Goal: Task Accomplishment & Management: Use online tool/utility

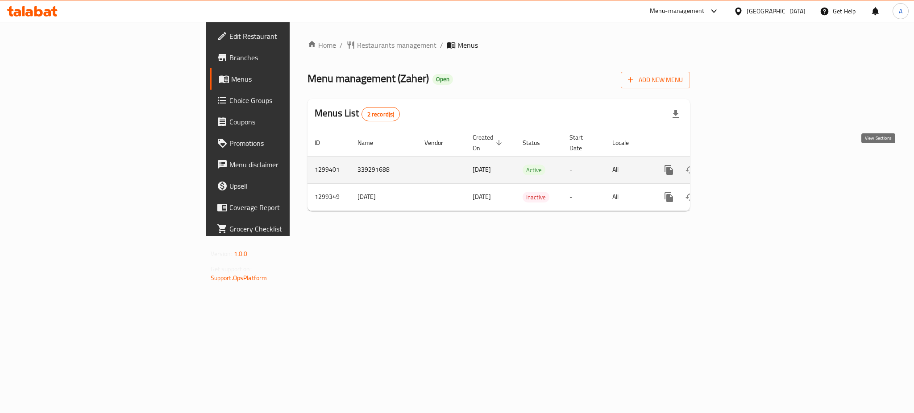
click at [744, 161] on link "enhanced table" at bounding box center [733, 169] width 21 height 21
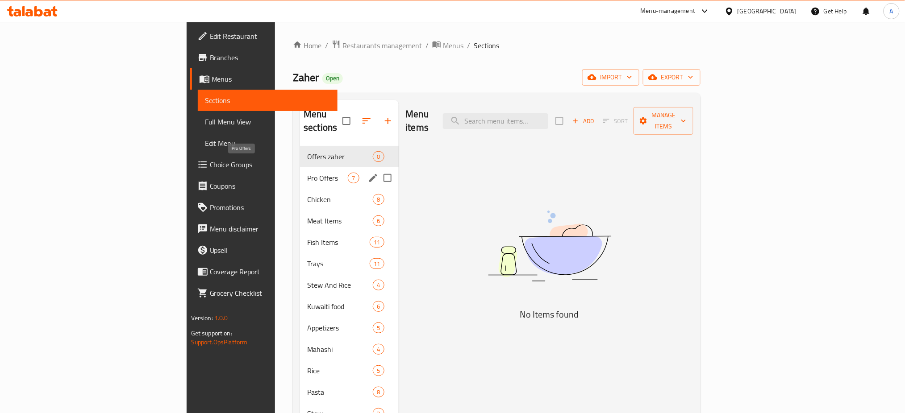
click at [307, 173] on span "Pro Offers" at bounding box center [327, 178] width 41 height 11
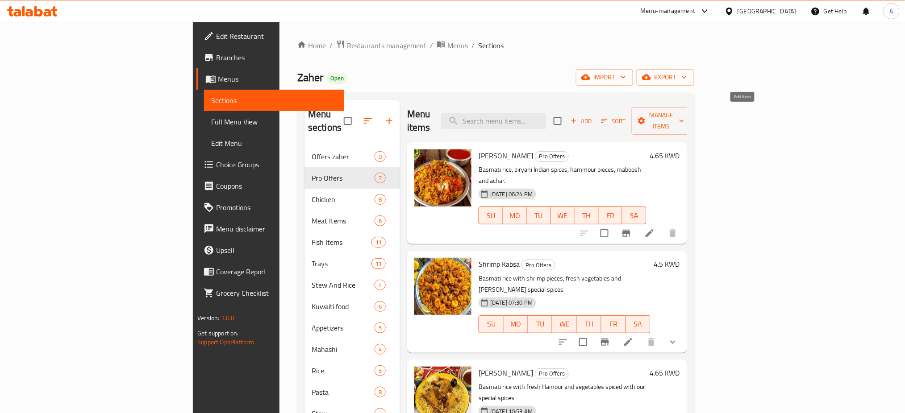
click at [593, 116] on span "Add" at bounding box center [581, 121] width 24 height 10
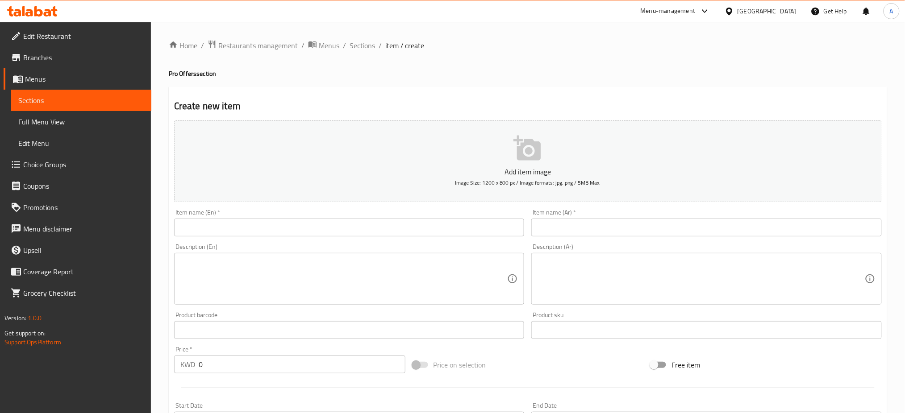
click at [251, 287] on textarea at bounding box center [343, 279] width 327 height 42
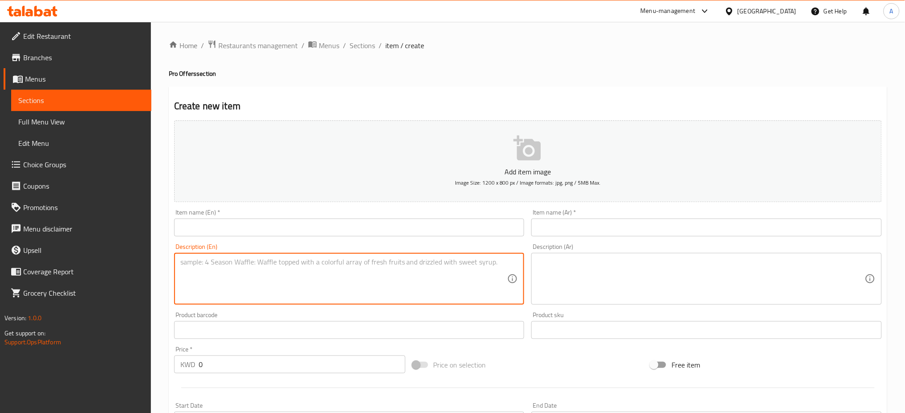
click at [589, 267] on textarea at bounding box center [700, 279] width 327 height 42
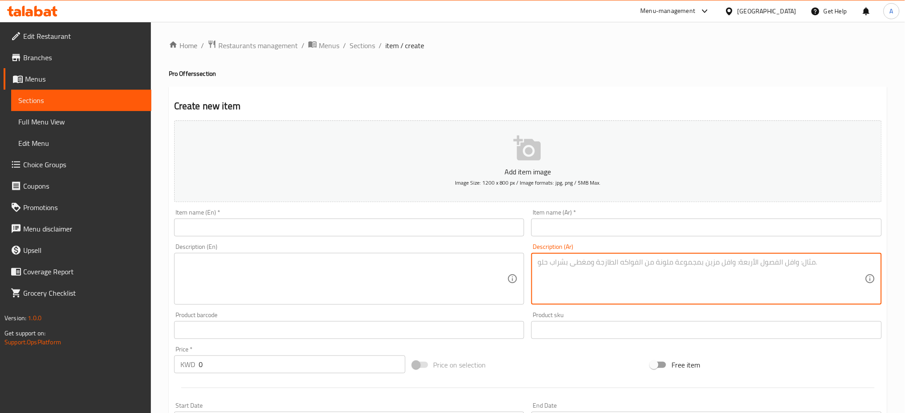
paste textarea "تتكون من ١٦ قطعه محاشي مشكله وتتكون من كوسة، [GEOGRAPHIC_DATA]، ورق عنب وملفوف …"
type textarea "تتكون من ١٦ قطعه محاشي مشكله وتتكون من كوسة، [GEOGRAPHIC_DATA]، ورق عنب وملفوف …"
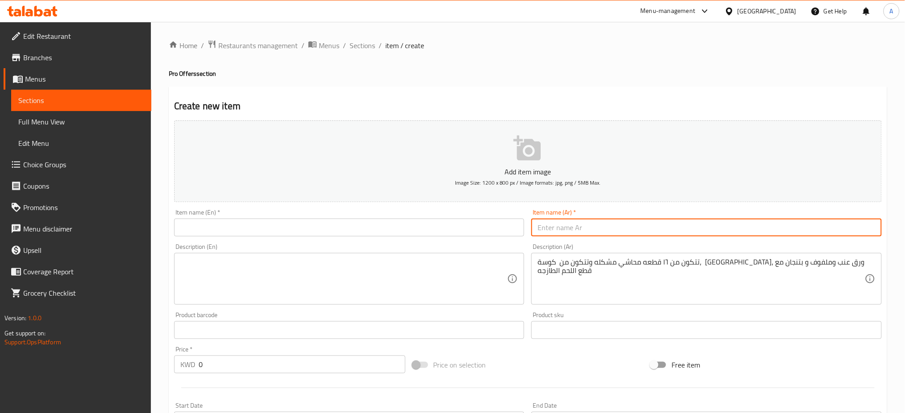
click at [600, 226] on input "text" at bounding box center [706, 228] width 350 height 18
paste input "جدر محاشى مشكله مع لحم"
type input "جدر محاشى مشكله مع لحم"
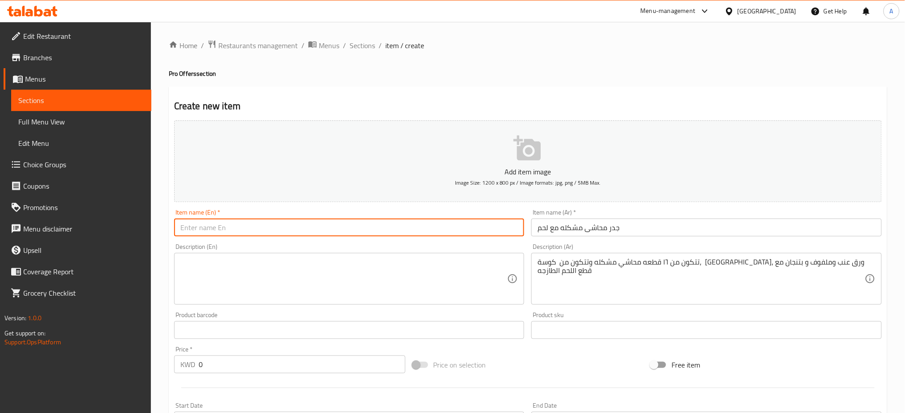
click at [298, 222] on input "text" at bounding box center [349, 228] width 350 height 18
paste input "Mixed Mahashi With Meat Geder"
type input "Mixed Mahashi With Meat Geder"
click at [254, 279] on textarea at bounding box center [343, 279] width 327 height 42
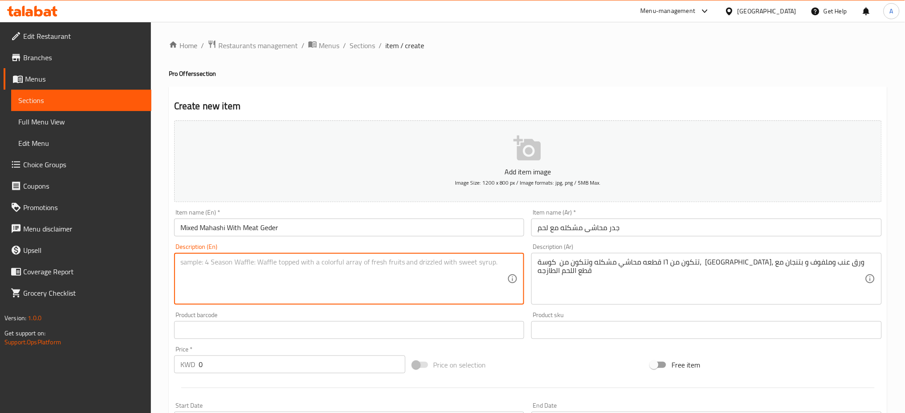
paste textarea "It consists of 16 pieces and consists of zucchini, pepper, vine leaves and cabb…"
type textarea "It consists of 16 pieces and consists of zucchini, pepper, vine leaves and cabb…"
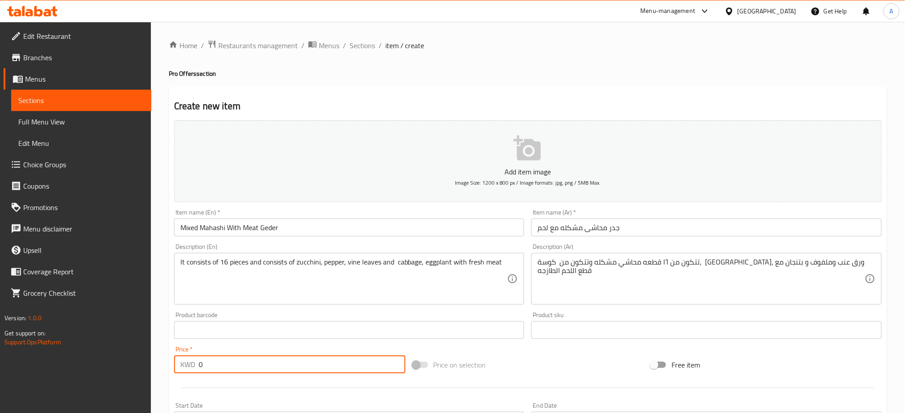
drag, startPoint x: 176, startPoint y: 366, endPoint x: 162, endPoint y: 361, distance: 14.7
click at [165, 363] on div "Home / Restaurants management / Menus / Sections / item / create Pro Offers sec…" at bounding box center [528, 326] width 754 height 609
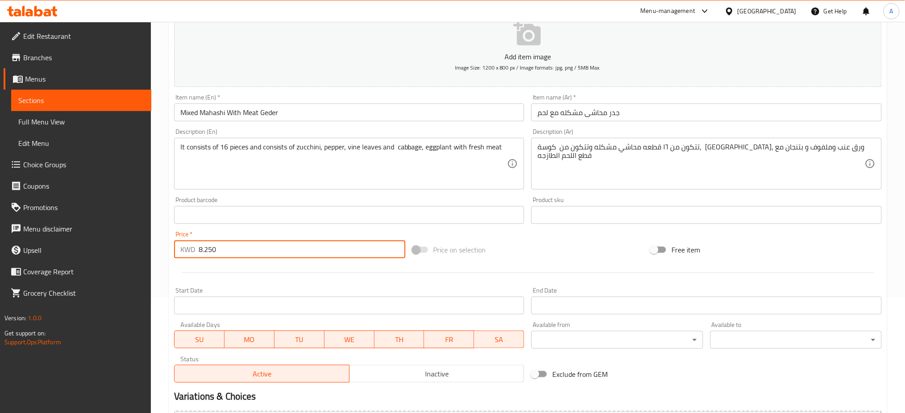
scroll to position [216, 0]
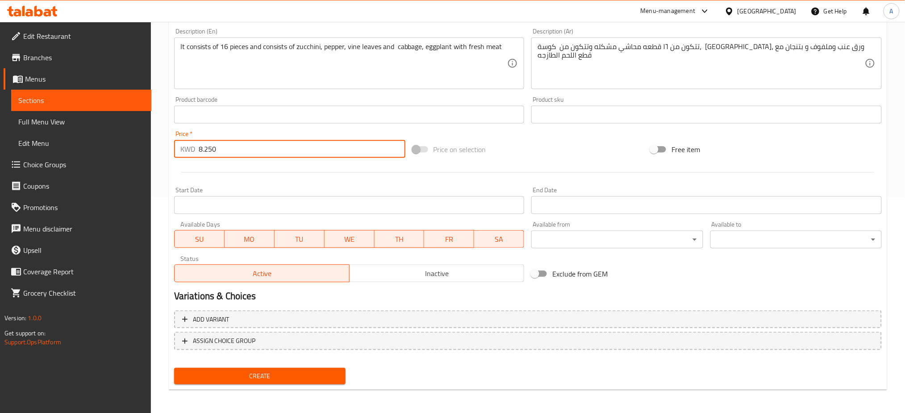
type input "8.250"
click at [288, 376] on span "Create" at bounding box center [259, 376] width 157 height 11
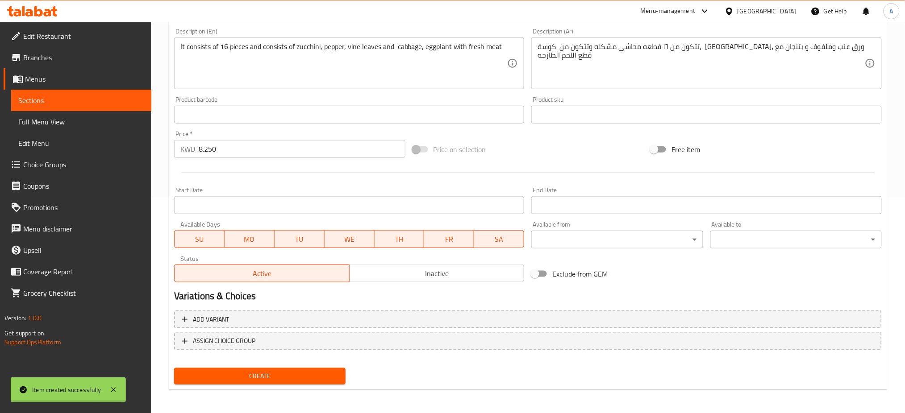
type input "0"
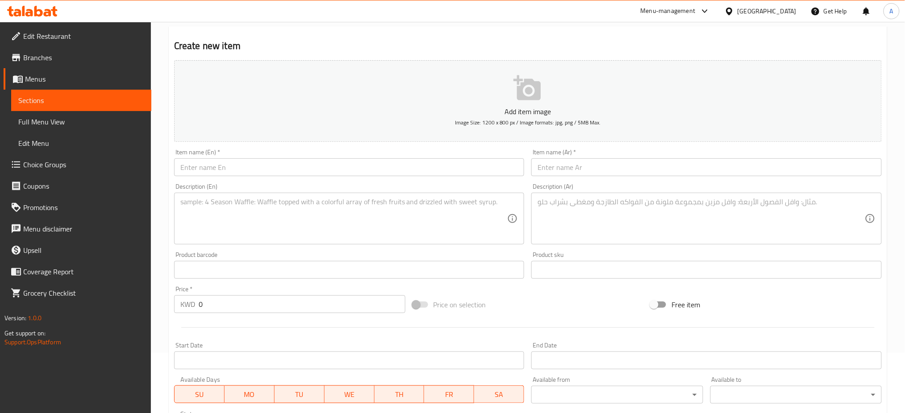
scroll to position [0, 0]
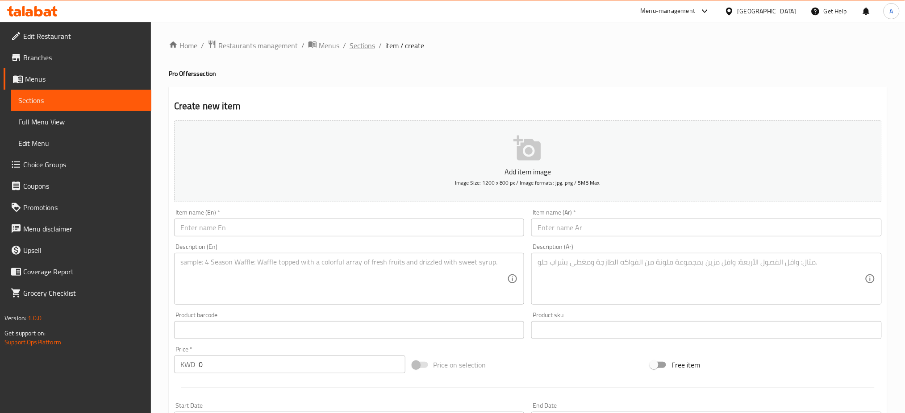
click at [358, 41] on span "Sections" at bounding box center [361, 45] width 25 height 11
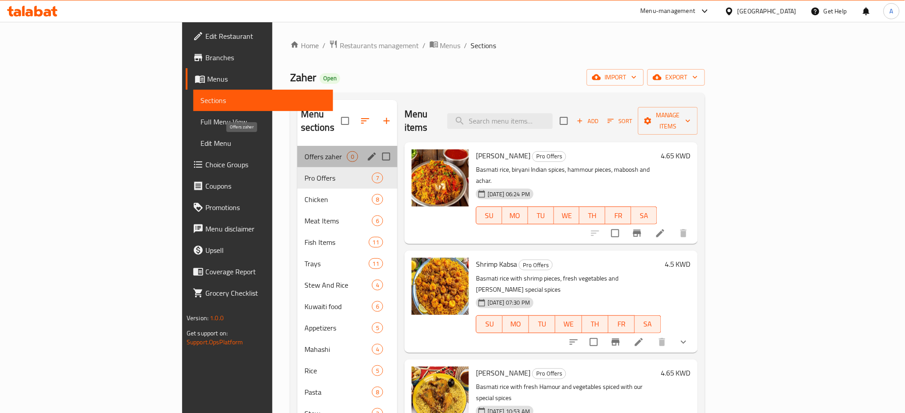
click at [304, 151] on span "Offers zaher" at bounding box center [325, 156] width 42 height 11
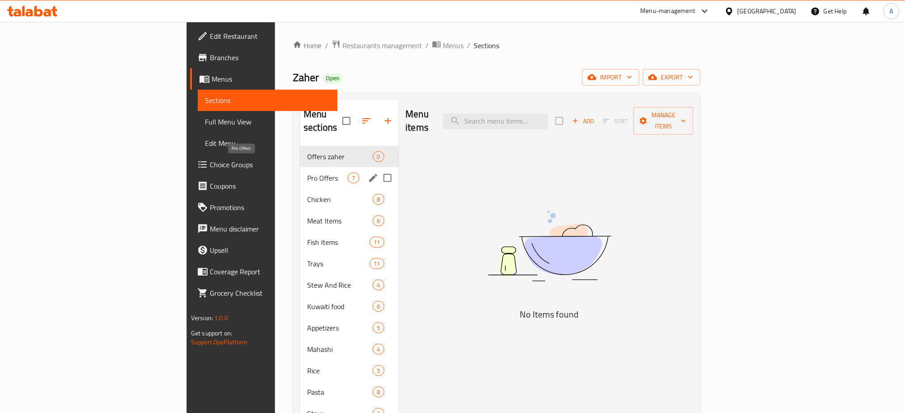
click at [307, 173] on span "Pro Offers" at bounding box center [327, 178] width 41 height 11
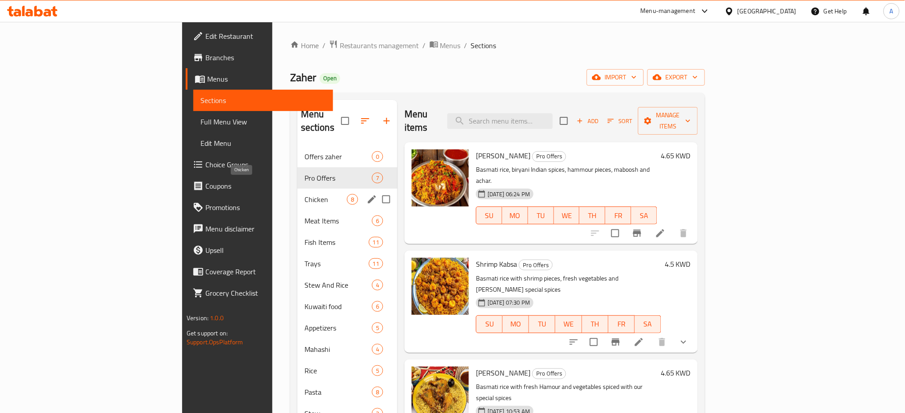
click at [304, 194] on span "Chicken" at bounding box center [325, 199] width 42 height 11
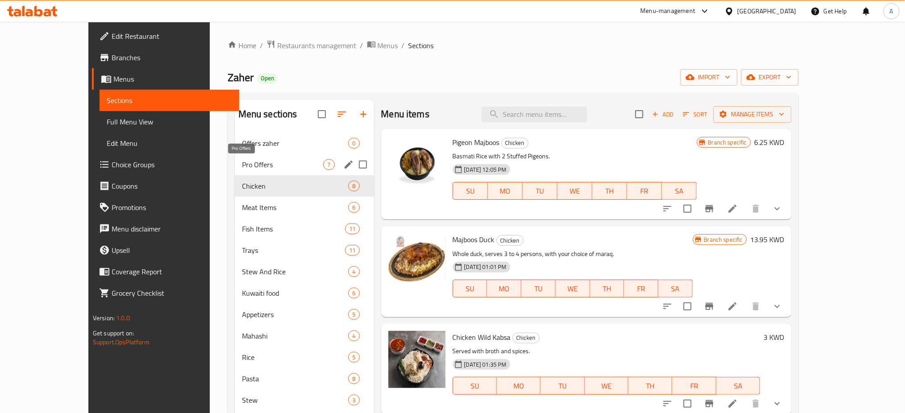
click at [247, 167] on span "Pro Offers" at bounding box center [283, 164] width 82 height 11
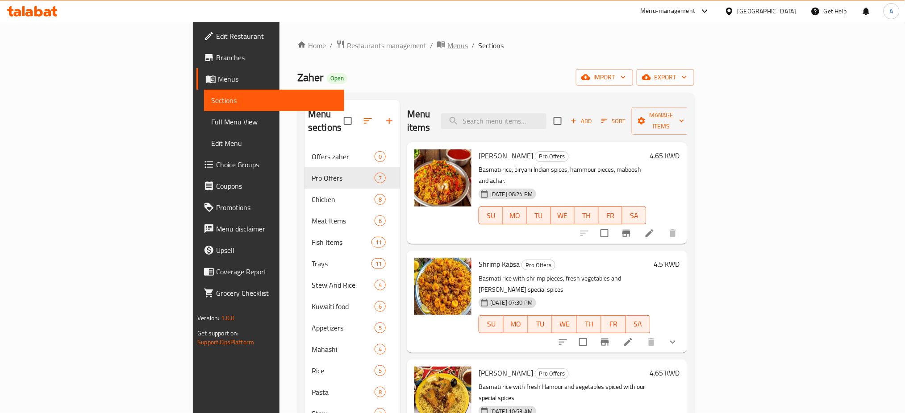
click at [447, 45] on span "Menus" at bounding box center [457, 45] width 21 height 11
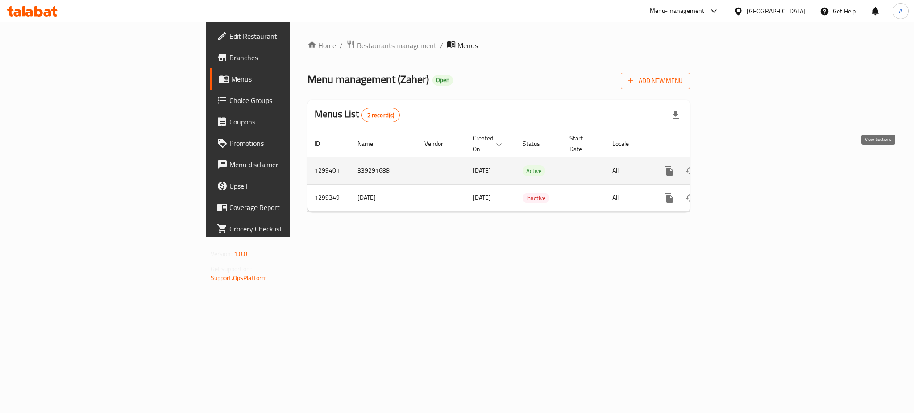
click at [739, 166] on icon "enhanced table" at bounding box center [733, 171] width 11 height 11
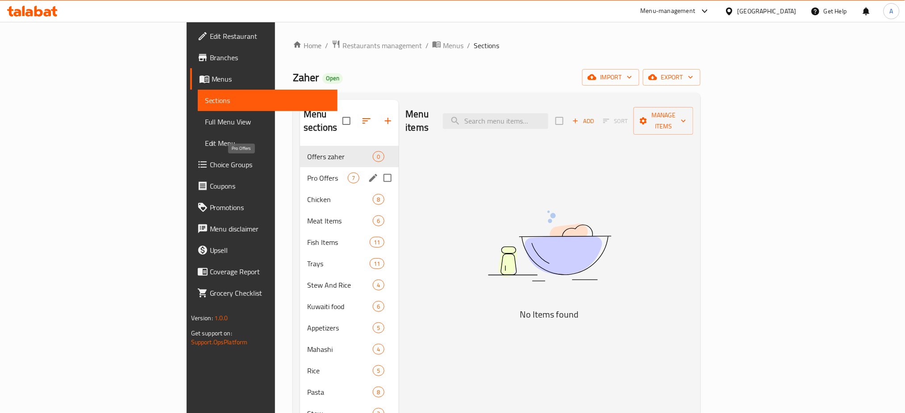
click at [307, 173] on span "Pro Offers" at bounding box center [327, 178] width 41 height 11
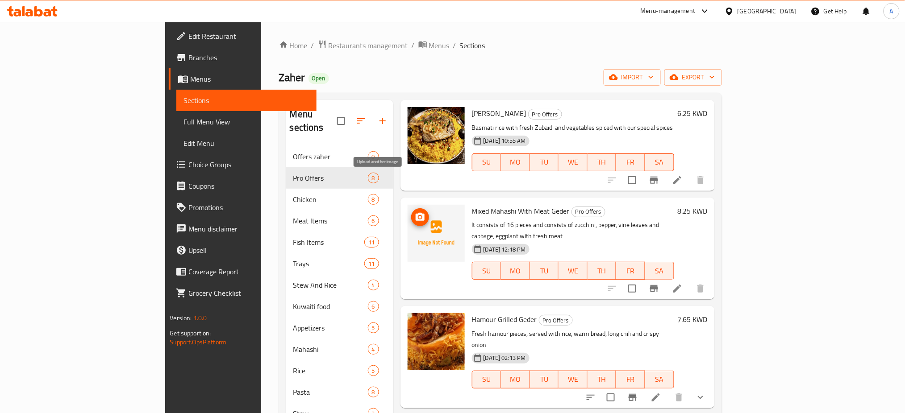
click at [415, 212] on icon "upload picture" at bounding box center [420, 217] width 11 height 11
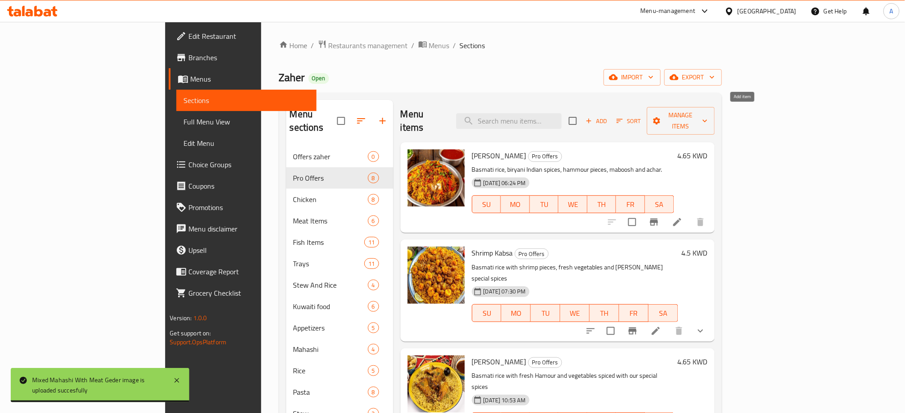
click at [608, 116] on span "Add" at bounding box center [596, 121] width 24 height 10
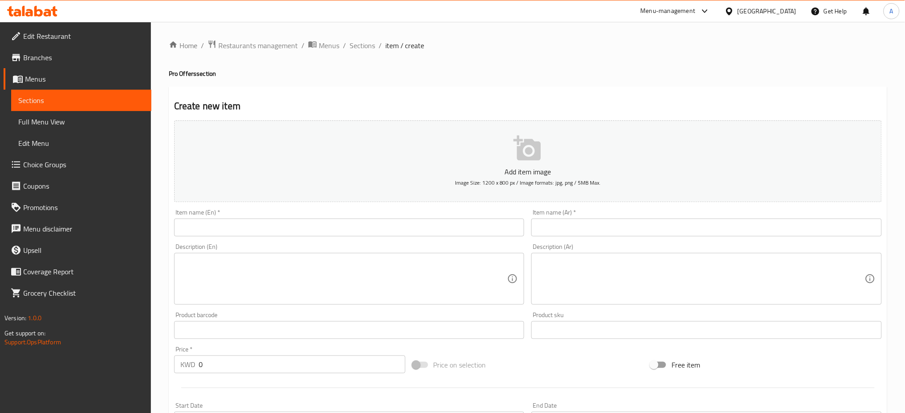
click at [612, 281] on textarea at bounding box center [700, 279] width 327 height 42
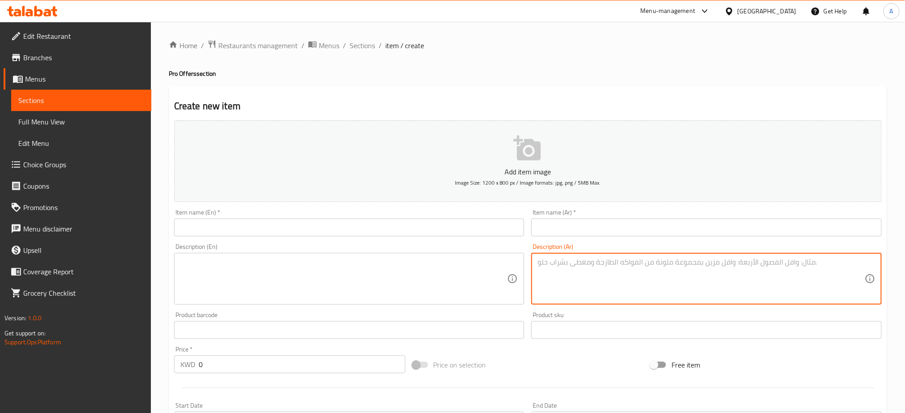
paste textarea "تتكون من ١٦ قطعه محاشي مشكله وتتكون من كوسة، [GEOGRAPHIC_DATA]، ورق عنب وملفوف …"
type textarea "تتكون من ١٦ قطعه محاشي مشكله وتتكون من كوسة، [GEOGRAPHIC_DATA]، ورق عنب وملفوف …"
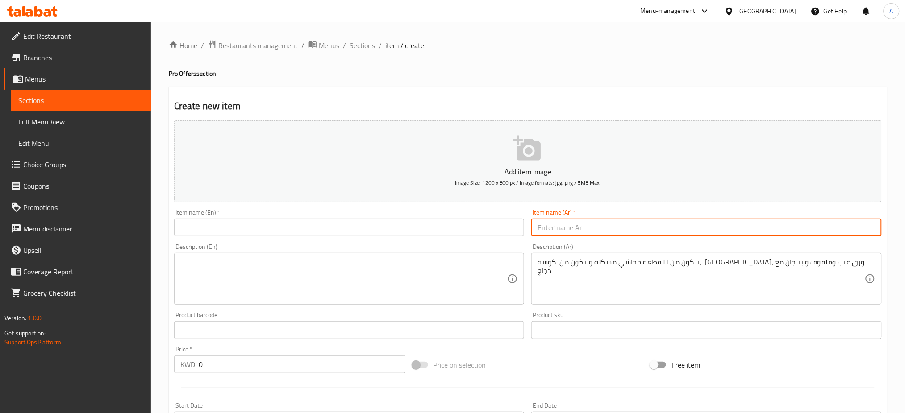
click at [584, 225] on input "text" at bounding box center [706, 228] width 350 height 18
paste input "جدر محاشى مشكله مع دجاج"
type input "جدر محاشى مشكله مع دجاج"
click at [204, 224] on input "text" at bounding box center [349, 228] width 350 height 18
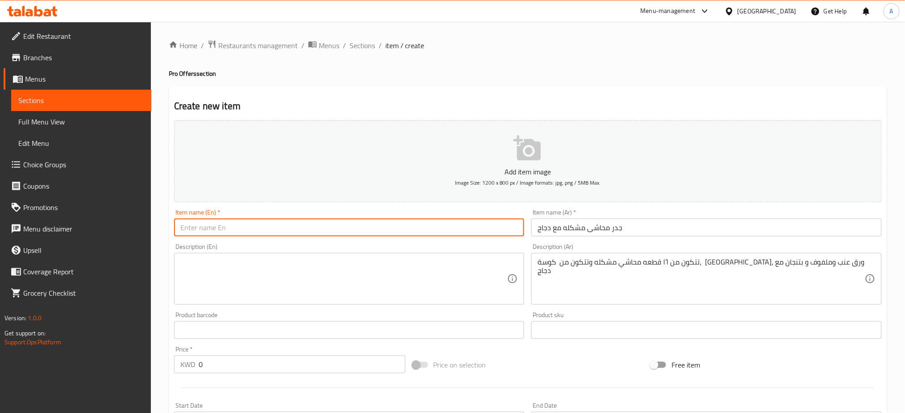
paste input "Mixed Mahashi With Meat Geder"
type input "Mixed Mahashi With Meat Geder"
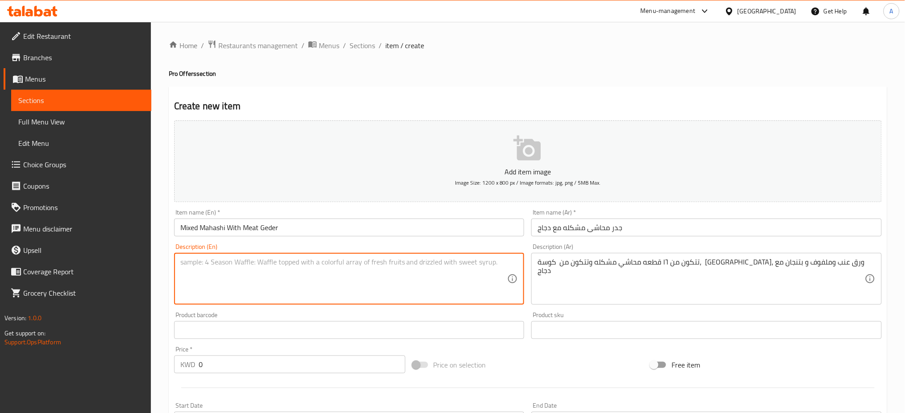
click at [233, 270] on textarea at bounding box center [343, 279] width 327 height 42
paste textarea "It consists of 16 pieces and consists of zucchini, pepper, vine leaves and cabb…"
type textarea "It consists of 16 pieces and consists of zucchini, pepper, vine leaves and cabb…"
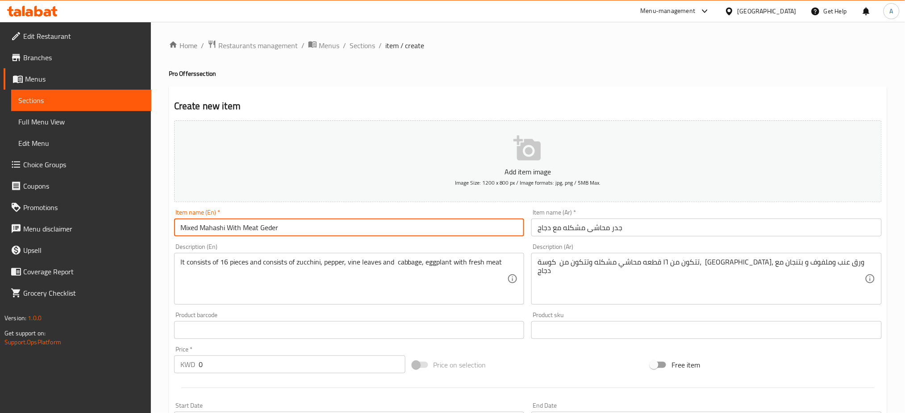
drag, startPoint x: 258, startPoint y: 227, endPoint x: 243, endPoint y: 231, distance: 15.2
click at [243, 231] on input "Mixed Mahashi With Meat Geder" at bounding box center [349, 228] width 350 height 18
type input "Mixed Mahashi With Chicken Geder"
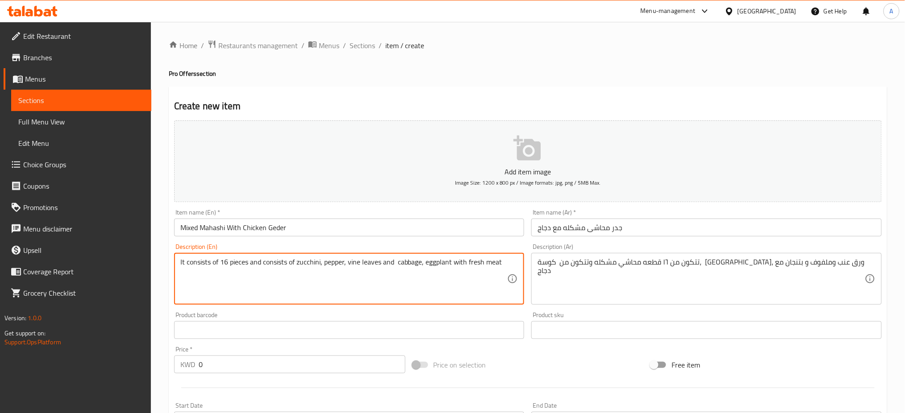
drag, startPoint x: 503, startPoint y: 261, endPoint x: 486, endPoint y: 263, distance: 17.5
click at [493, 262] on textarea "It consists of 16 pieces and consists of zucchini, pepper, vine leaves and cabb…" at bounding box center [343, 279] width 327 height 42
click at [266, 267] on textarea "It consists of 16 pieces and consists of zucchini, pepper, vine leaves and cabb…" at bounding box center [343, 279] width 327 height 42
type textarea "It consists of 16 pieces and consists of zucchini, pepper, vine leaves and cabb…"
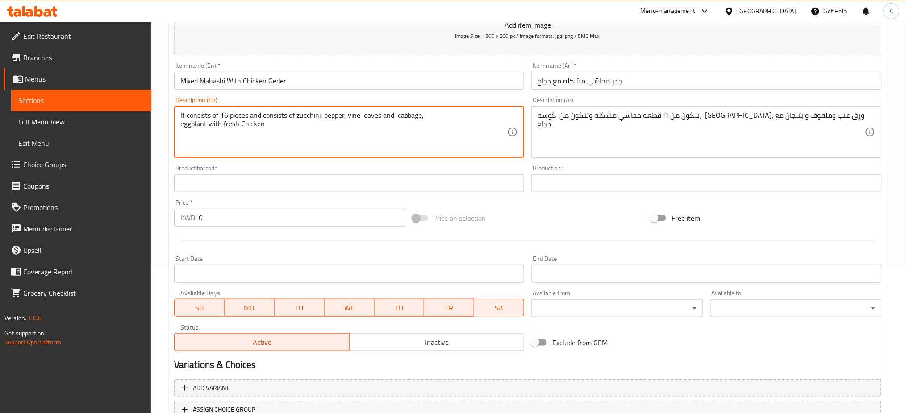
scroll to position [216, 0]
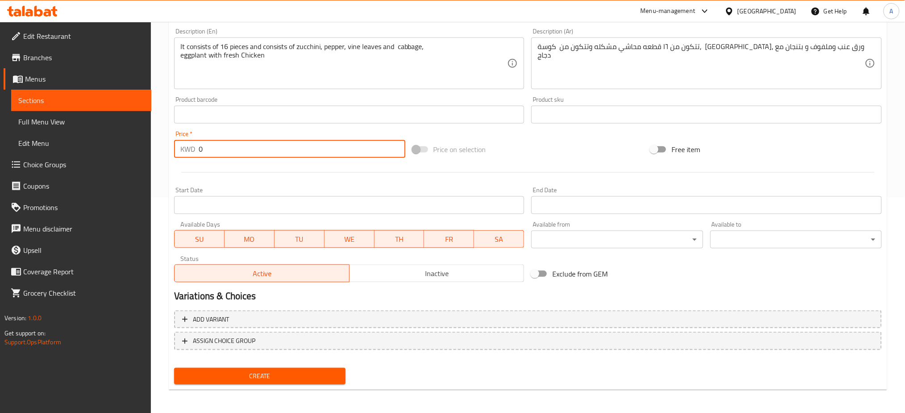
drag, startPoint x: 212, startPoint y: 152, endPoint x: 156, endPoint y: 148, distance: 56.4
click at [156, 148] on div "Home / Restaurants management / Menus / Sections / item / create Pro Offers sec…" at bounding box center [528, 110] width 754 height 609
type input "7.500"
click at [275, 375] on span "Create" at bounding box center [259, 376] width 157 height 11
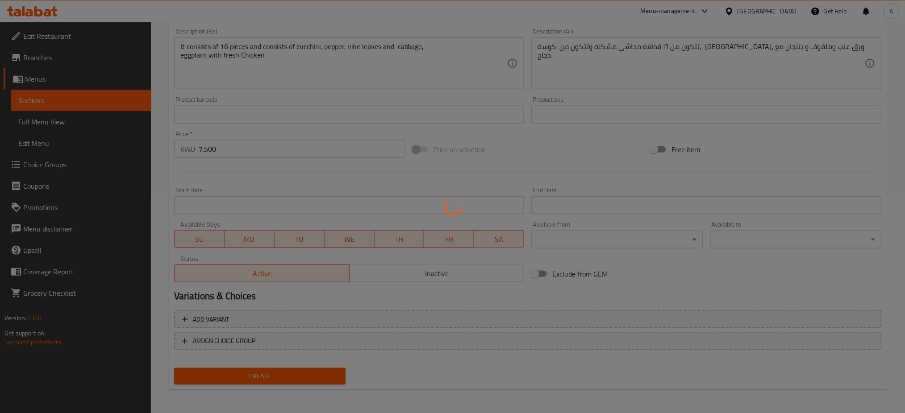
type input "0"
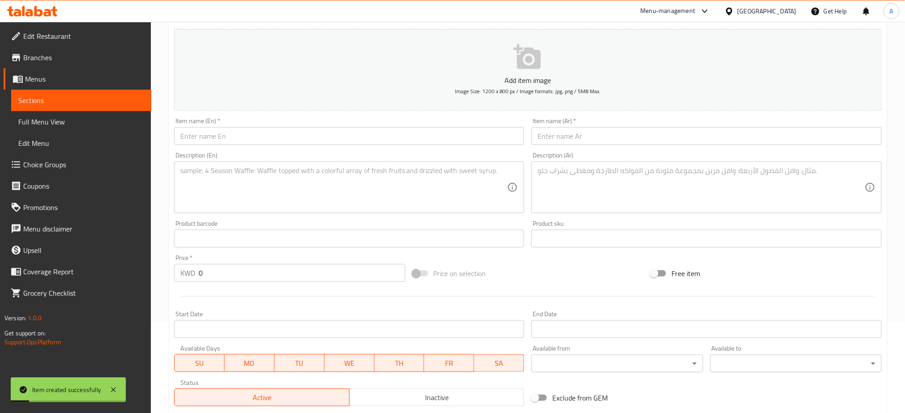
scroll to position [0, 0]
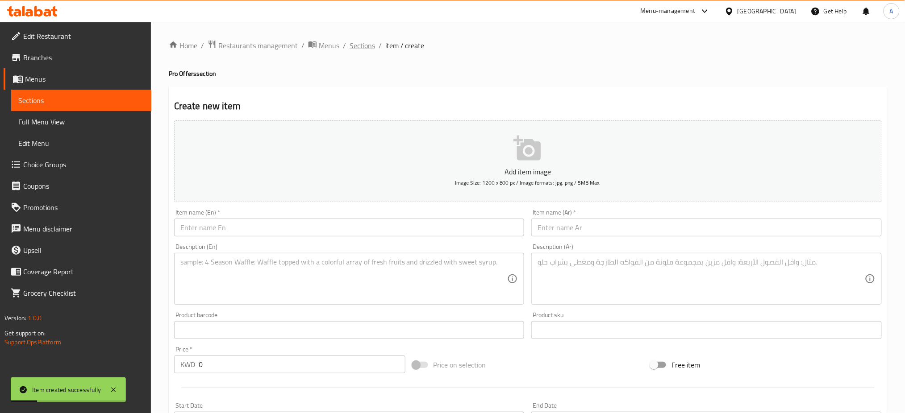
click at [366, 47] on span "Sections" at bounding box center [361, 45] width 25 height 11
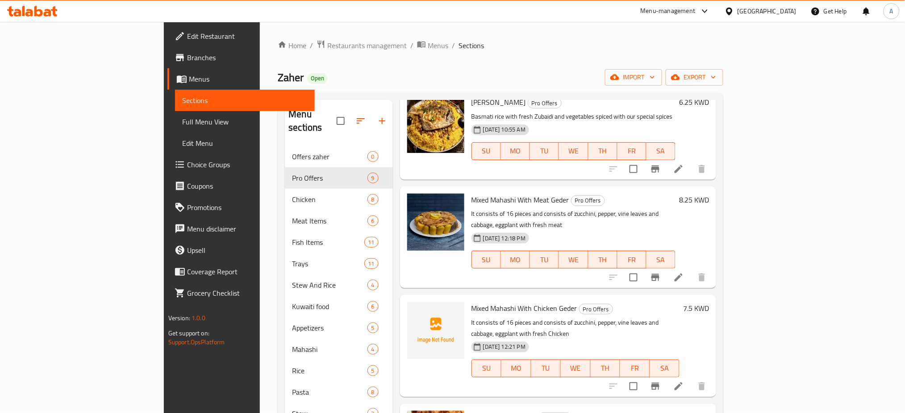
scroll to position [337, 0]
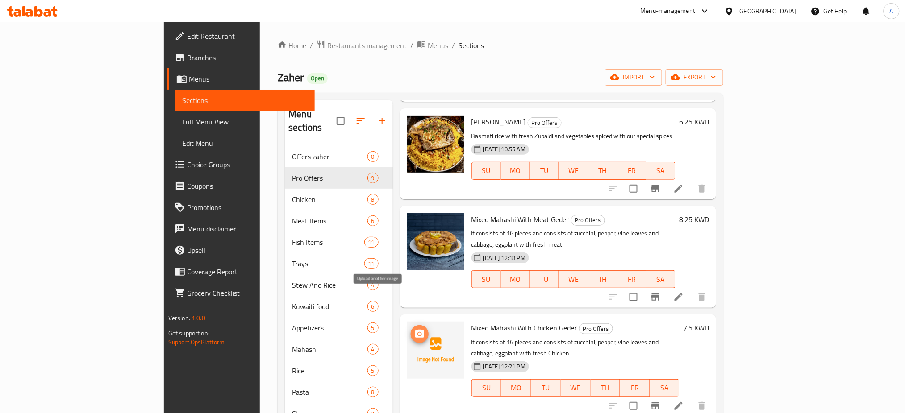
click at [411, 329] on span "upload picture" at bounding box center [420, 334] width 18 height 11
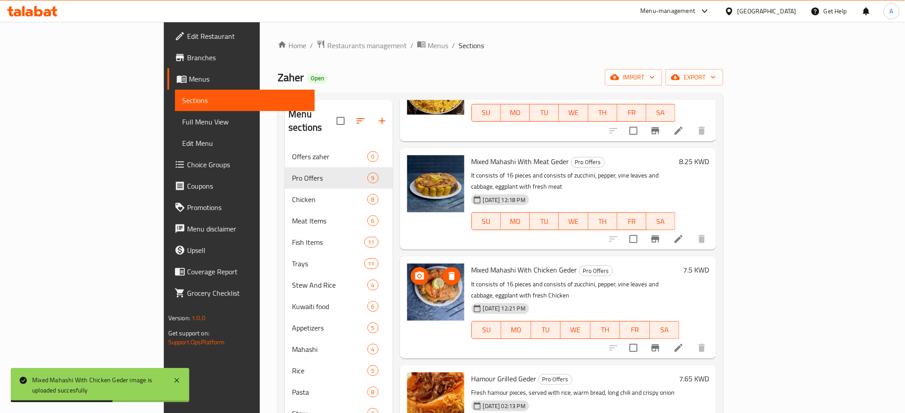
scroll to position [456, 0]
